Goal: Task Accomplishment & Management: Manage account settings

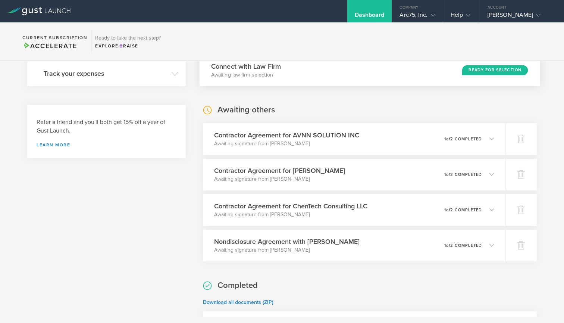
scroll to position [192, 0]
click at [496, 210] on icon at bounding box center [494, 209] width 4 height 4
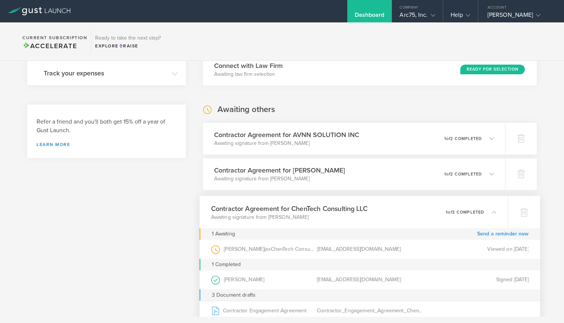
click at [497, 234] on link "Send a reminder now" at bounding box center [503, 234] width 52 height 12
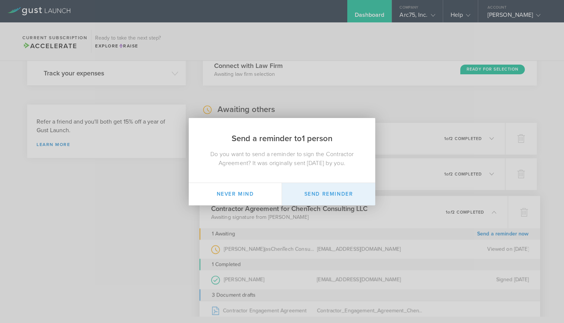
click at [323, 190] on button "Send Reminder" at bounding box center [328, 194] width 93 height 22
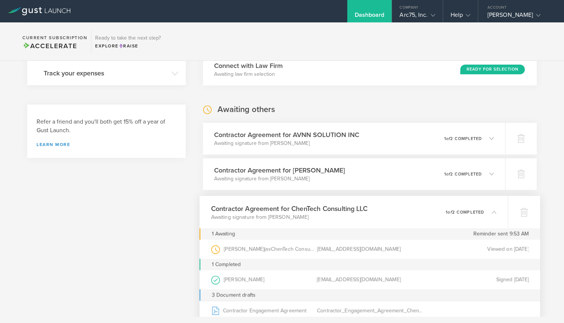
click at [495, 212] on icon at bounding box center [494, 211] width 4 height 4
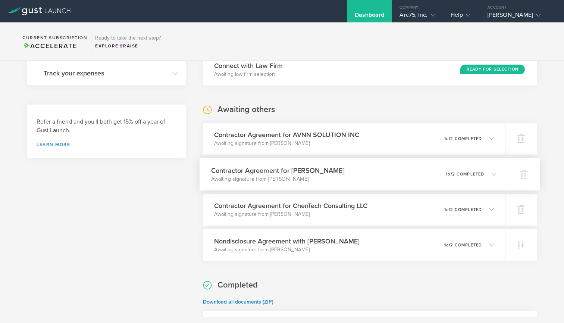
click at [495, 178] on div "0 undeliverable 1 of 2 completed" at bounding box center [471, 174] width 51 height 13
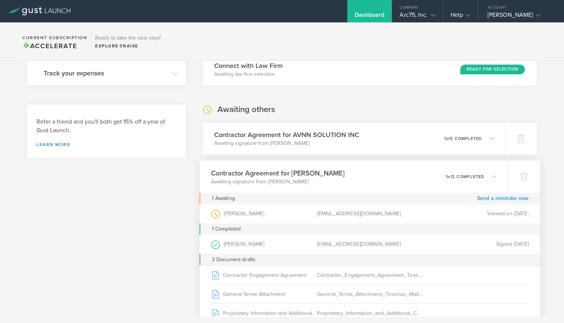
click at [498, 197] on link "Send a reminder now" at bounding box center [503, 199] width 52 height 12
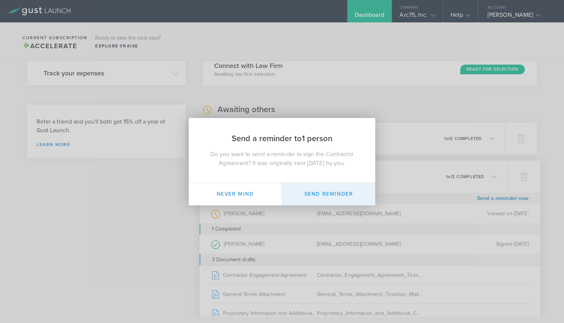
click at [332, 195] on button "Send Reminder" at bounding box center [328, 194] width 93 height 22
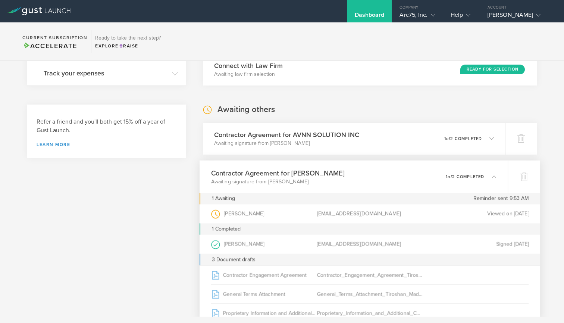
click at [494, 175] on polyline at bounding box center [494, 176] width 4 height 2
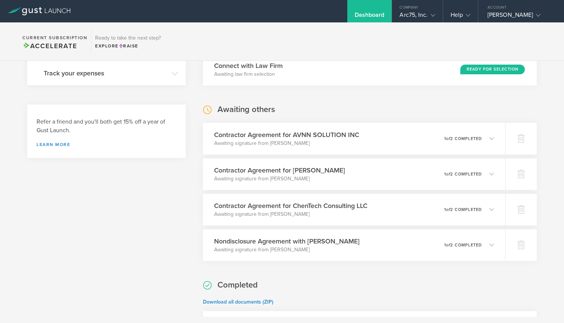
click at [377, 113] on div "Awaiting others Contractor Agreement for AVNN SOLUTION INC Awaiting signature f…" at bounding box center [370, 182] width 334 height 157
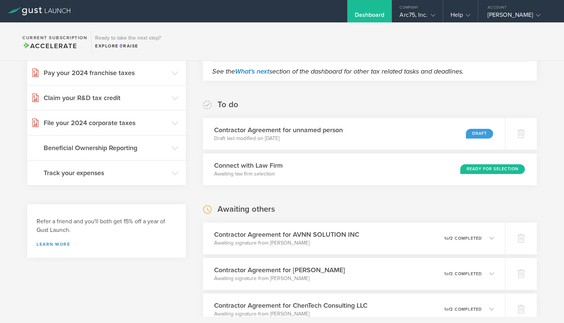
scroll to position [93, 0]
click at [456, 128] on div "Contractor Agreement for unnamed person Draft last modified on [DATE] Draft" at bounding box center [354, 133] width 309 height 32
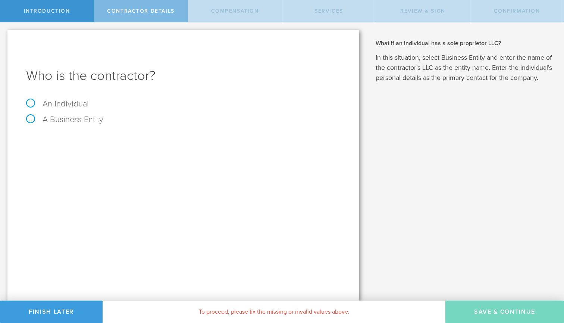
click at [56, 102] on label "An Individual" at bounding box center [57, 104] width 63 height 10
click at [5, 34] on input "An Individual" at bounding box center [2, 28] width 5 height 12
radio input "true"
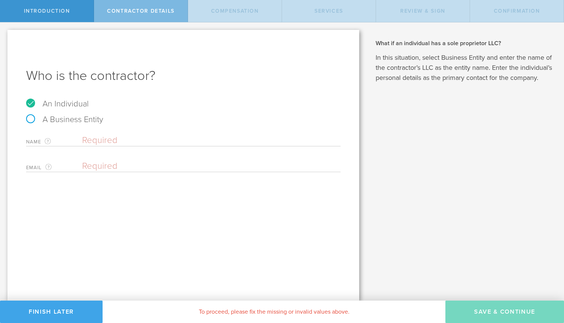
click at [38, 319] on button "Finish Later" at bounding box center [51, 312] width 103 height 22
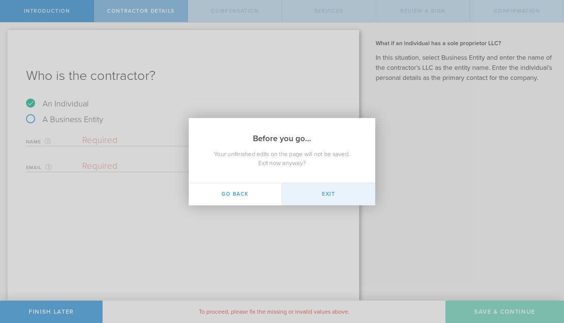
click at [327, 202] on button "Exit" at bounding box center [328, 194] width 93 height 22
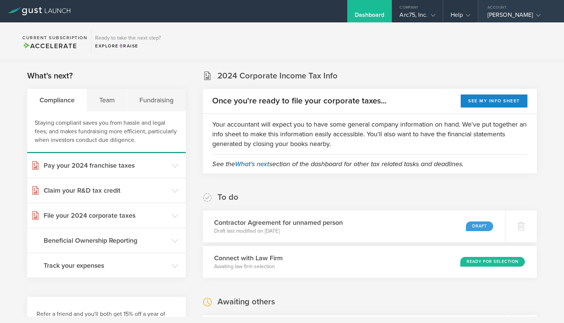
click at [510, 17] on div "[PERSON_NAME]" at bounding box center [519, 16] width 63 height 11
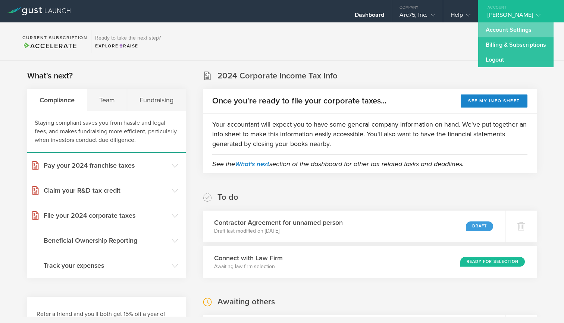
click at [511, 28] on link "Account Settings" at bounding box center [516, 29] width 75 height 15
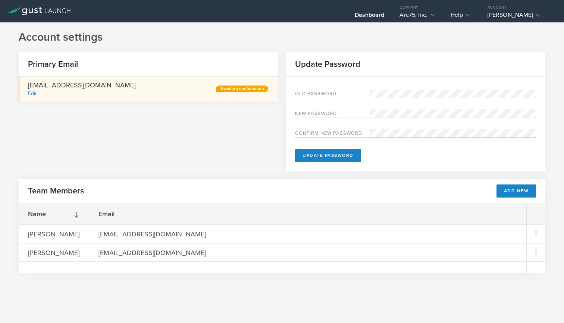
click at [31, 94] on div "Edit" at bounding box center [32, 93] width 9 height 6
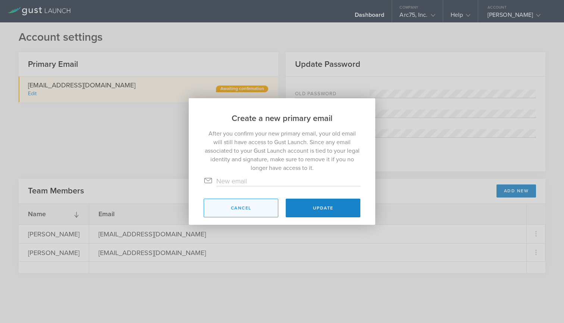
click at [237, 209] on button "Cancel" at bounding box center [241, 208] width 75 height 19
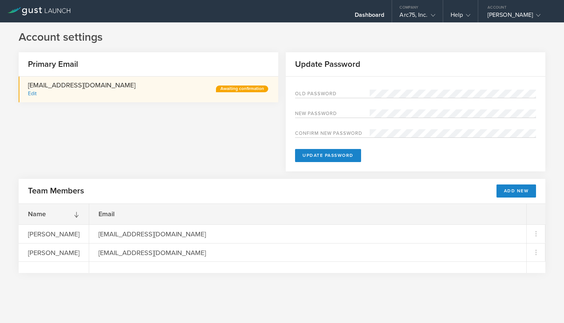
click at [256, 88] on div "Awaiting confirmation" at bounding box center [242, 88] width 52 height 7
click at [436, 15] on div "Arc75, Inc." at bounding box center [417, 16] width 50 height 11
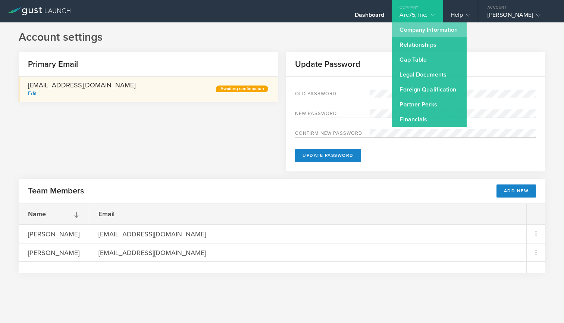
click at [435, 32] on link "Company Information" at bounding box center [429, 29] width 75 height 15
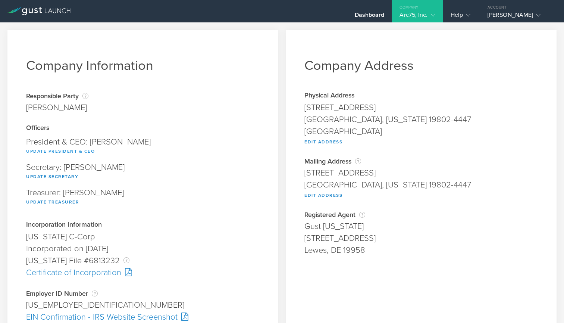
click at [70, 150] on button "Update President & CEO" at bounding box center [60, 151] width 69 height 9
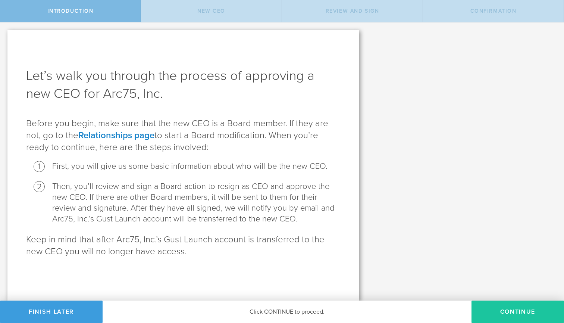
click at [500, 303] on button "Continue" at bounding box center [518, 312] width 93 height 22
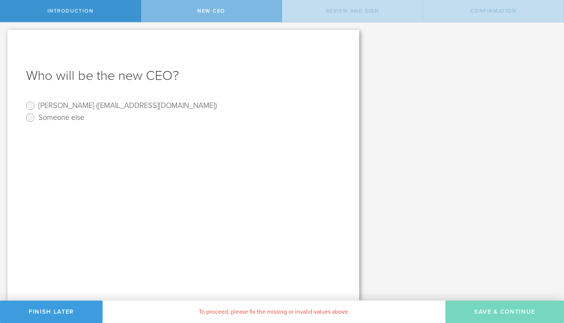
click at [66, 106] on label "Suresh Subasinghe (sureshd@gmail.com)" at bounding box center [127, 105] width 179 height 11
click at [36, 106] on input "Suresh Subasinghe (sureshd@gmail.com)" at bounding box center [30, 106] width 12 height 12
radio input "true"
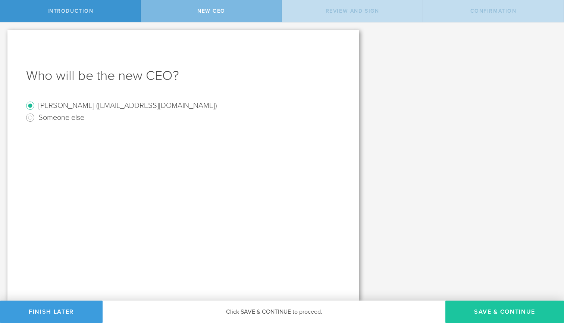
click at [487, 316] on button "Save & Continue" at bounding box center [505, 312] width 119 height 22
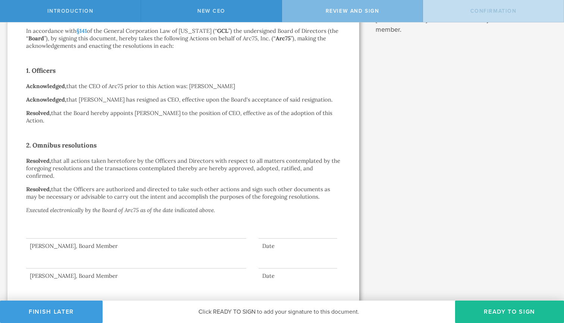
scroll to position [106, 0]
click at [504, 311] on button "Ready to Sign" at bounding box center [509, 312] width 109 height 22
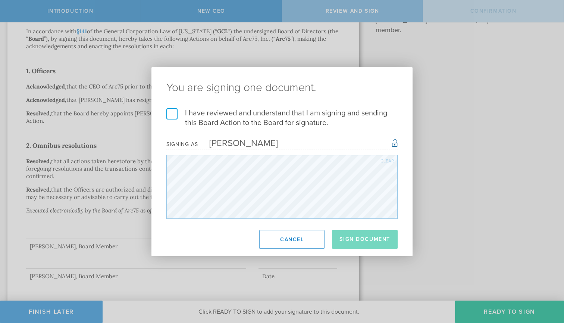
click at [173, 112] on label "I have reviewed and understand that I am signing and sending this Board Action …" at bounding box center [281, 117] width 231 height 19
click at [0, 0] on input "I have reviewed and understand that I am signing and sending this Board Action …" at bounding box center [0, 0] width 0 height 0
click at [366, 240] on button "Sign Document" at bounding box center [365, 239] width 66 height 19
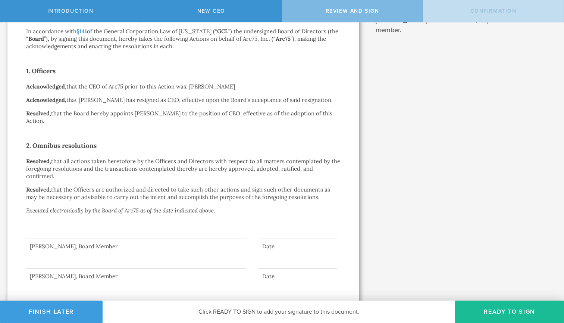
scroll to position [0, 0]
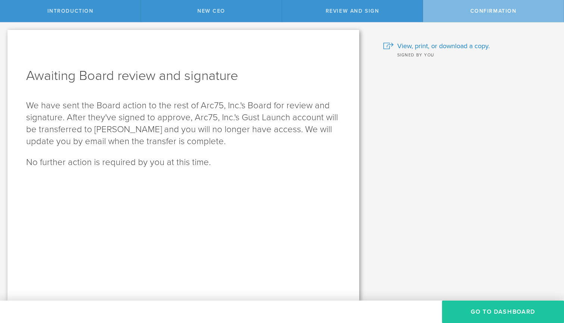
click at [496, 317] on button "Go To Dashboard" at bounding box center [503, 312] width 122 height 22
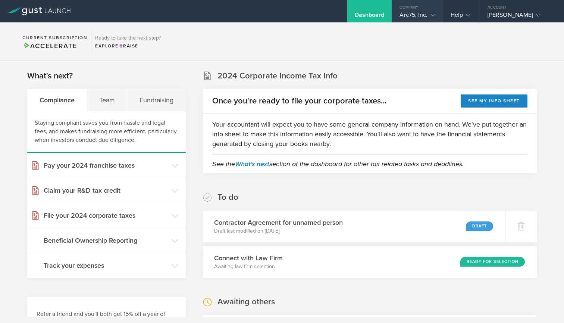
click at [433, 16] on icon at bounding box center [433, 15] width 4 height 4
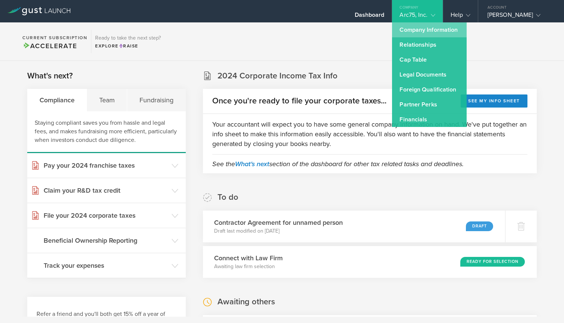
click at [420, 31] on link "Company Information" at bounding box center [429, 29] width 75 height 15
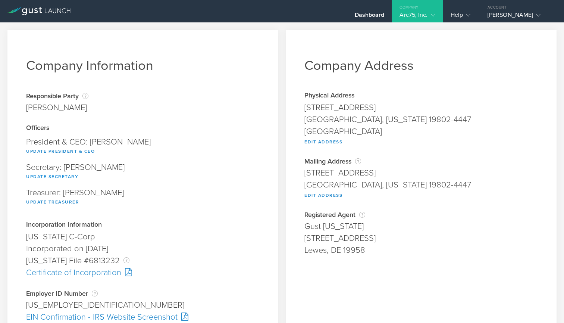
click at [54, 178] on button "Update Secretary" at bounding box center [52, 176] width 52 height 9
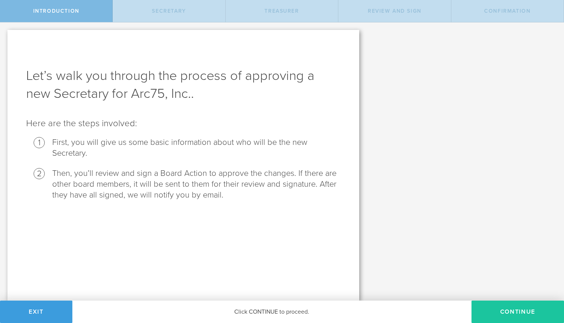
click at [521, 313] on button "Continue" at bounding box center [518, 312] width 93 height 22
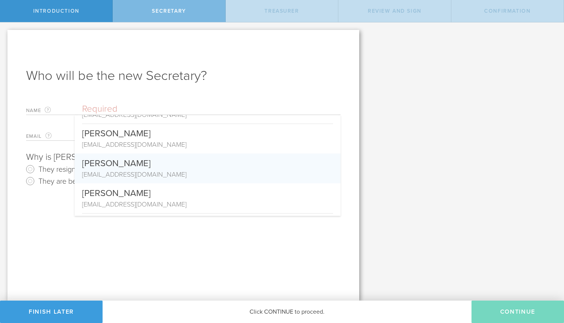
scroll to position [22, 0]
click at [157, 171] on div "[EMAIL_ADDRESS][DOMAIN_NAME]" at bounding box center [207, 174] width 251 height 10
type input "[PERSON_NAME]"
type input "[EMAIL_ADDRESS][DOMAIN_NAME]"
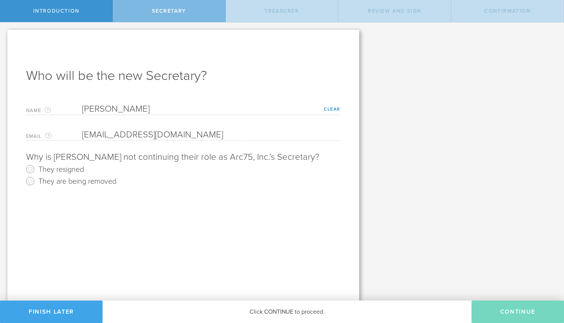
click at [65, 320] on button "Finish Later" at bounding box center [51, 312] width 103 height 22
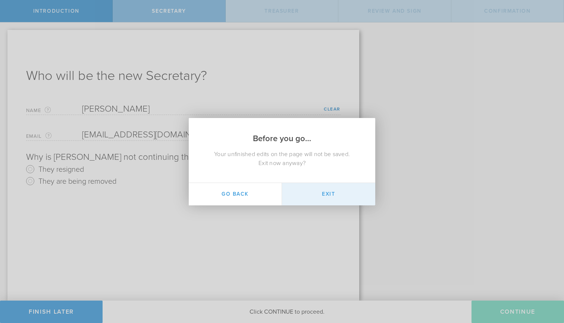
click at [332, 193] on button "Exit" at bounding box center [328, 194] width 93 height 22
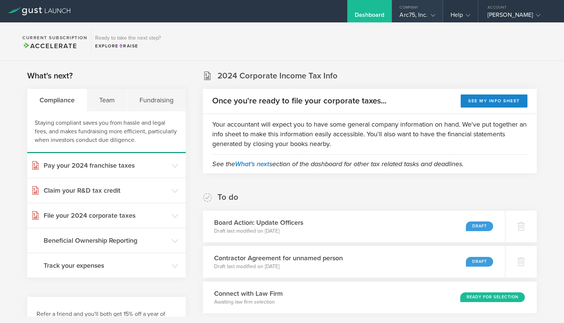
click at [420, 15] on div "Arc75, Inc." at bounding box center [417, 16] width 35 height 11
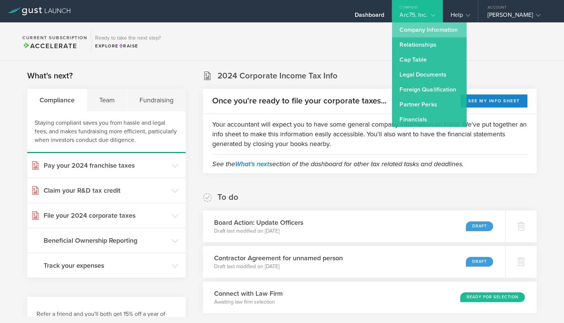
click at [417, 30] on link "Company Information" at bounding box center [429, 29] width 75 height 15
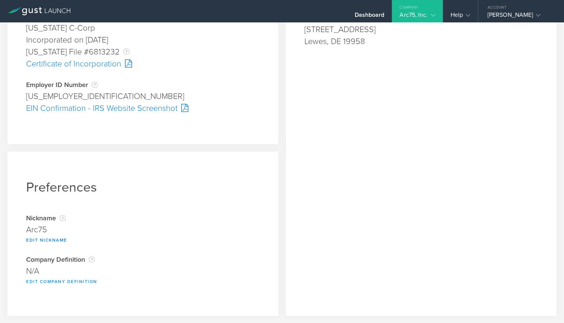
click at [88, 281] on button "Edit Company Definition" at bounding box center [61, 281] width 71 height 9
click at [124, 273] on input "text" at bounding box center [143, 273] width 234 height 12
type input "A [US_STATE] Corporation"
click at [252, 290] on button "Save" at bounding box center [249, 287] width 21 height 9
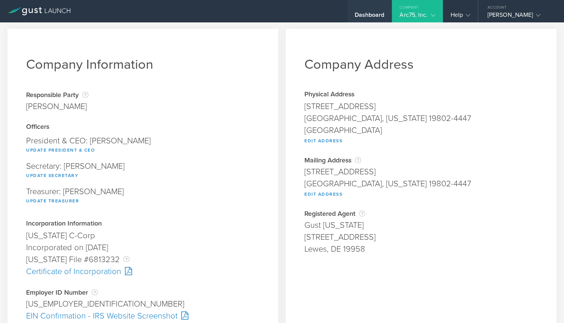
click at [371, 14] on div "Dashboard" at bounding box center [370, 16] width 30 height 11
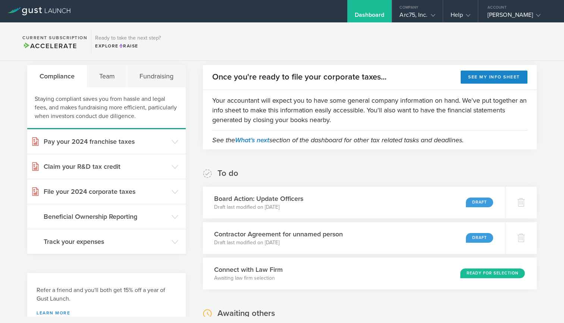
scroll to position [23, 0]
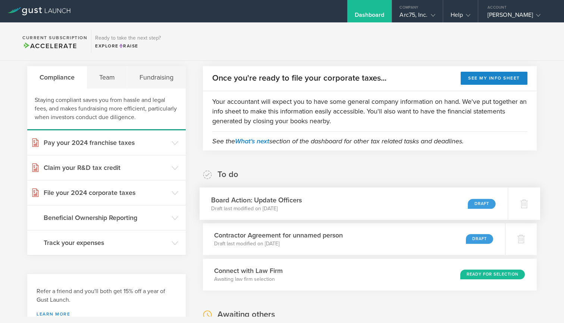
click at [460, 203] on div "Board Action: Update Officers Draft last modified on Sep 10, 2025 Draft" at bounding box center [354, 203] width 309 height 32
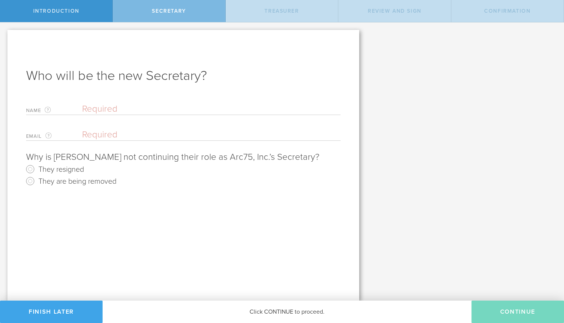
click at [60, 312] on button "Finish Later" at bounding box center [51, 312] width 103 height 22
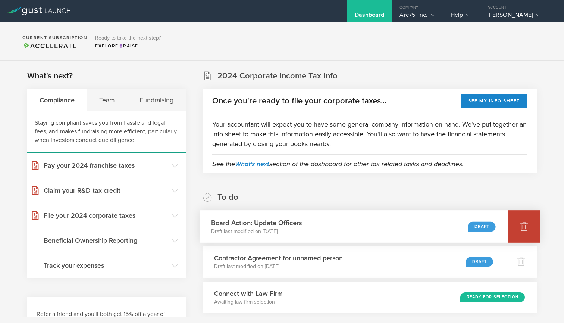
click at [520, 230] on icon at bounding box center [524, 226] width 9 height 9
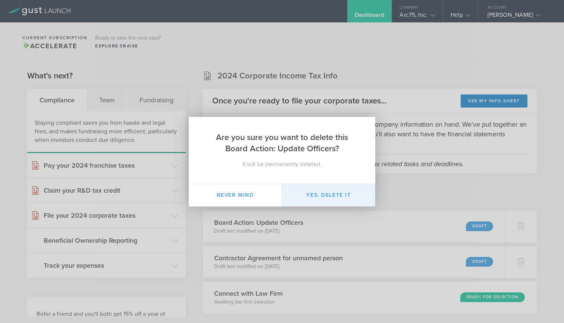
click at [334, 197] on button "Yes, delete it" at bounding box center [328, 195] width 93 height 22
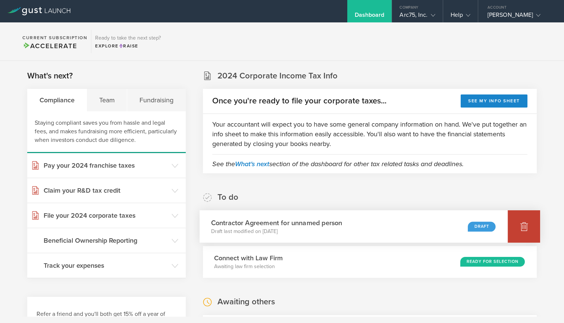
click at [519, 225] on div at bounding box center [524, 226] width 32 height 32
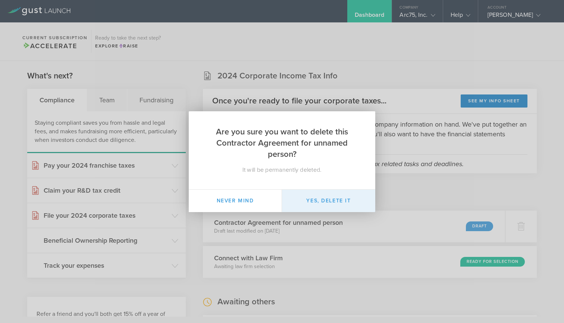
click at [331, 195] on button "Yes, delete it" at bounding box center [328, 201] width 93 height 22
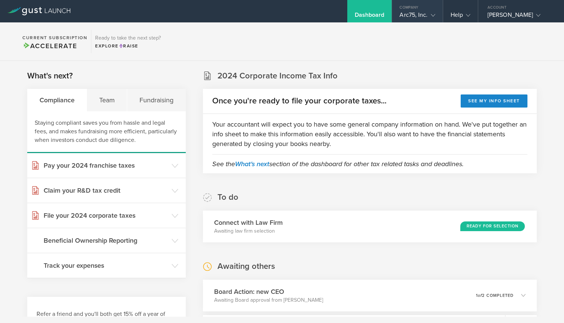
click at [413, 15] on div "Arc75, Inc." at bounding box center [417, 16] width 35 height 11
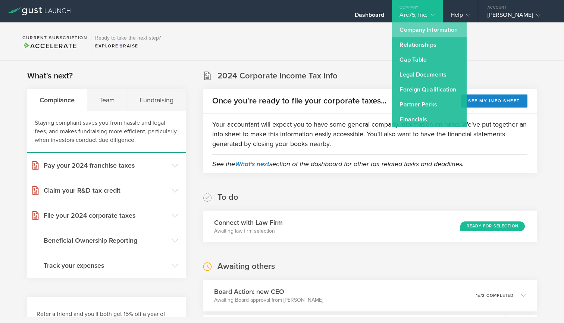
click at [417, 31] on link "Company Information" at bounding box center [429, 29] width 75 height 15
